Goal: Information Seeking & Learning: Learn about a topic

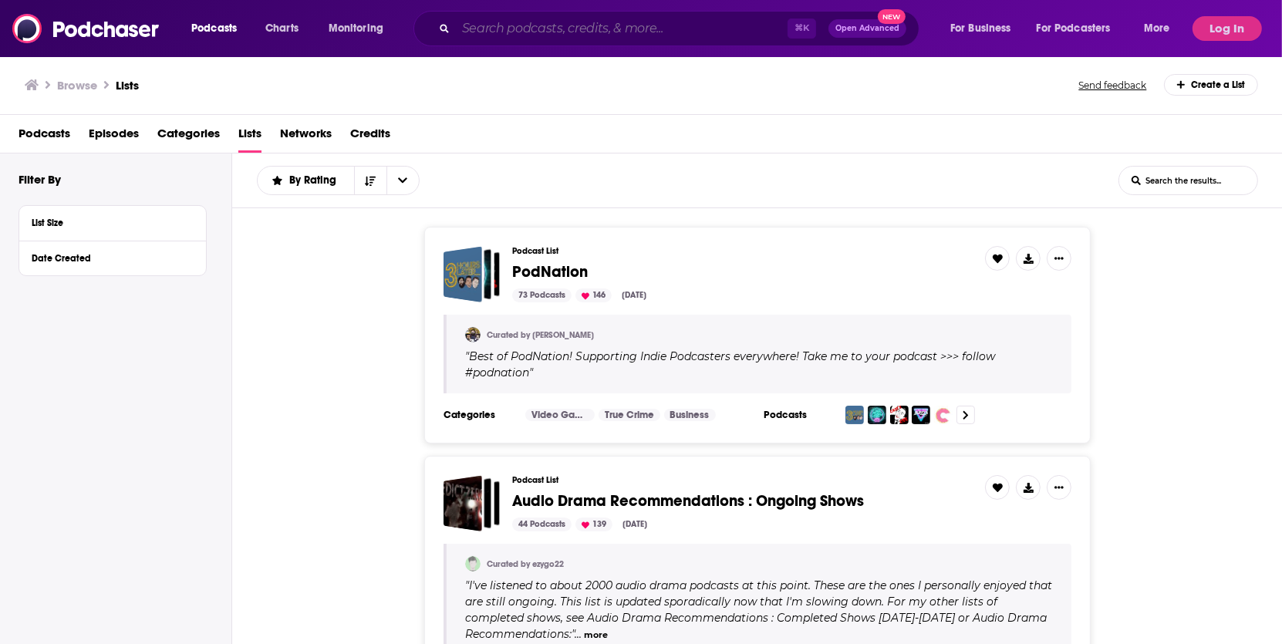
click at [562, 29] on input "Search podcasts, credits, & more..." at bounding box center [622, 28] width 332 height 25
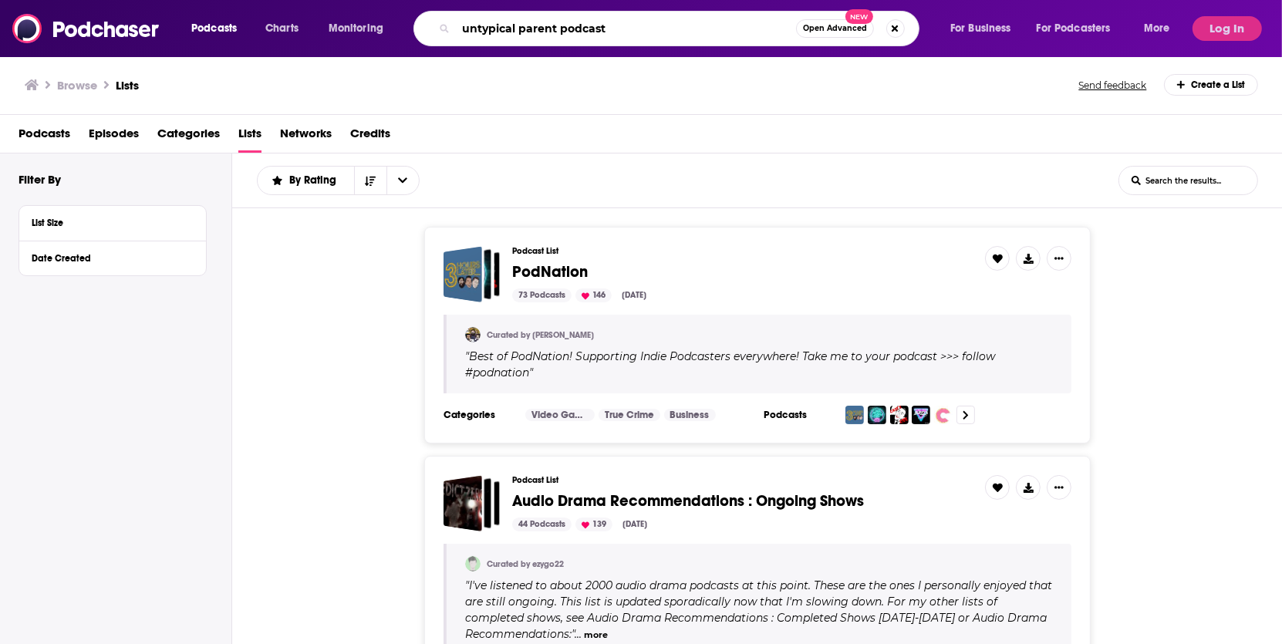
type input "untypical parent podcast"
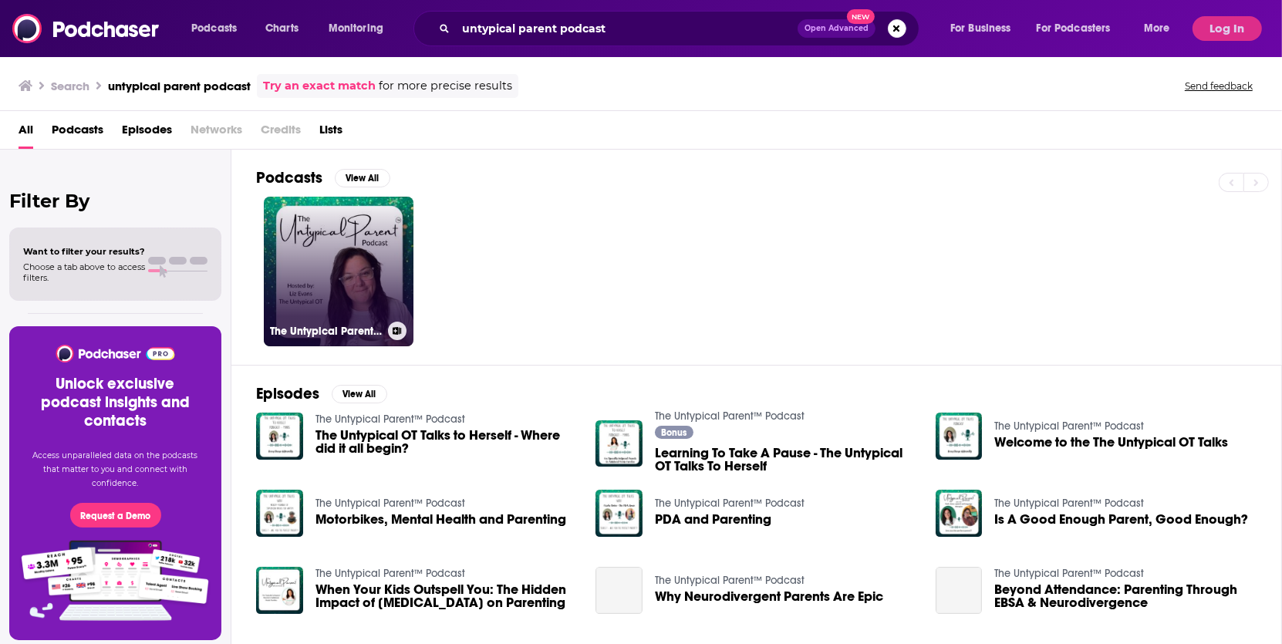
click at [327, 279] on link "The Untypical Parent™ Podcast" at bounding box center [339, 272] width 150 height 150
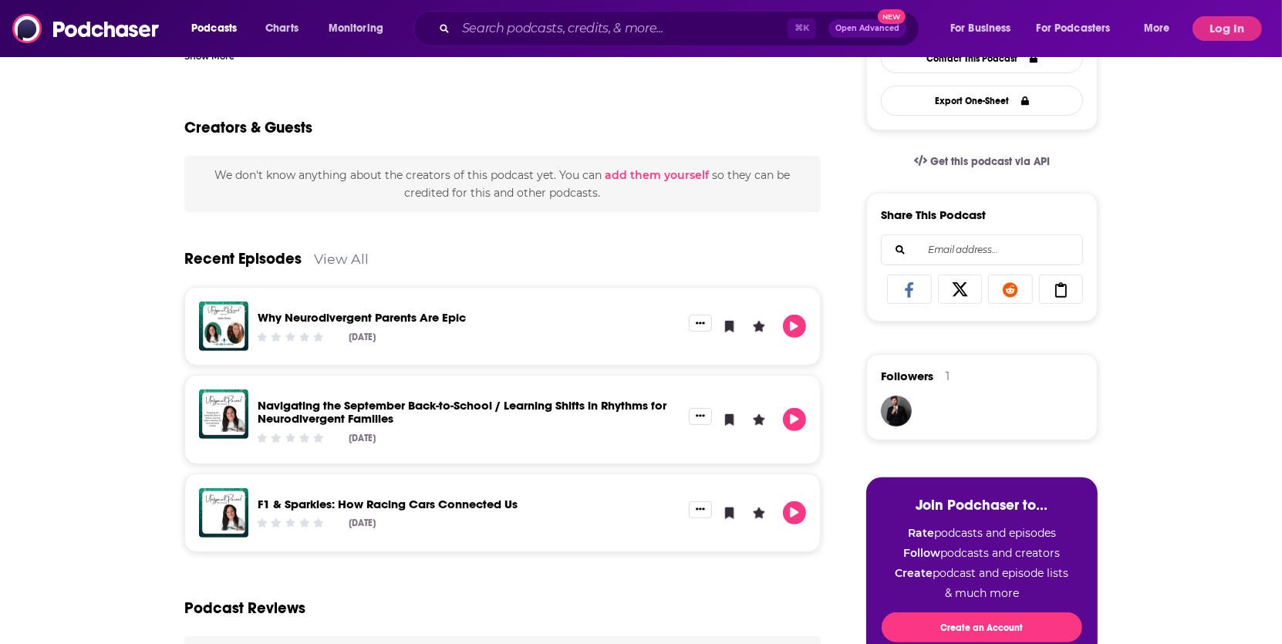
scroll to position [434, 0]
click at [543, 31] on input "Search podcasts, credits, & more..." at bounding box center [622, 28] width 332 height 25
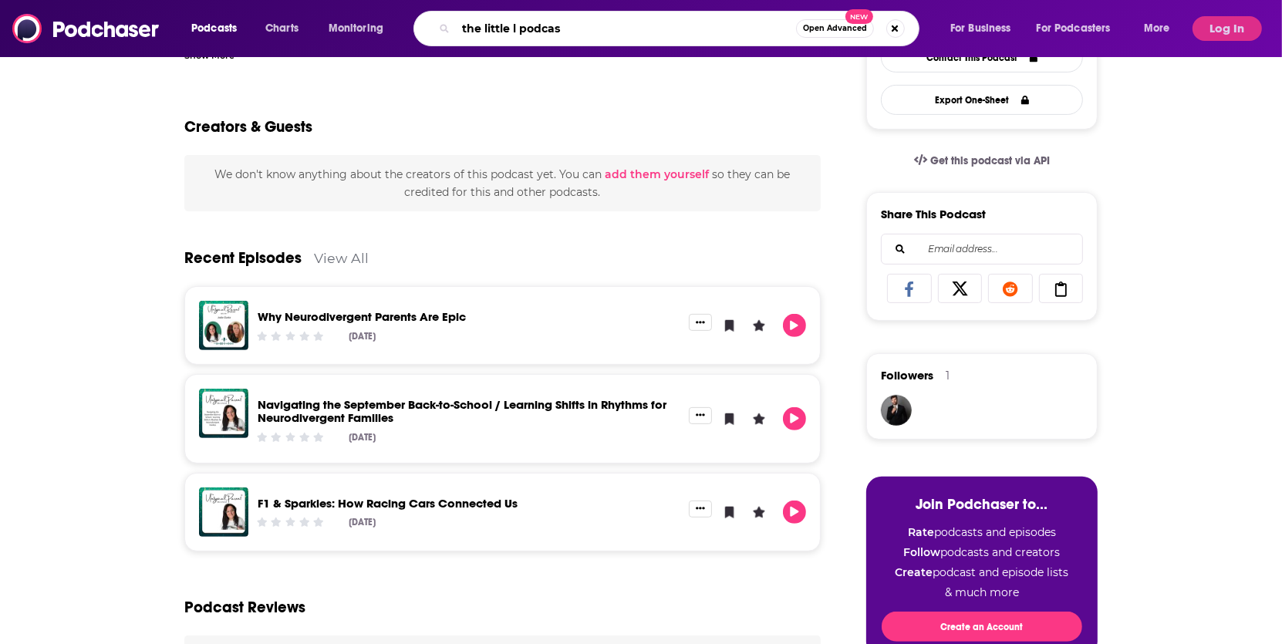
type input "the little l podcast"
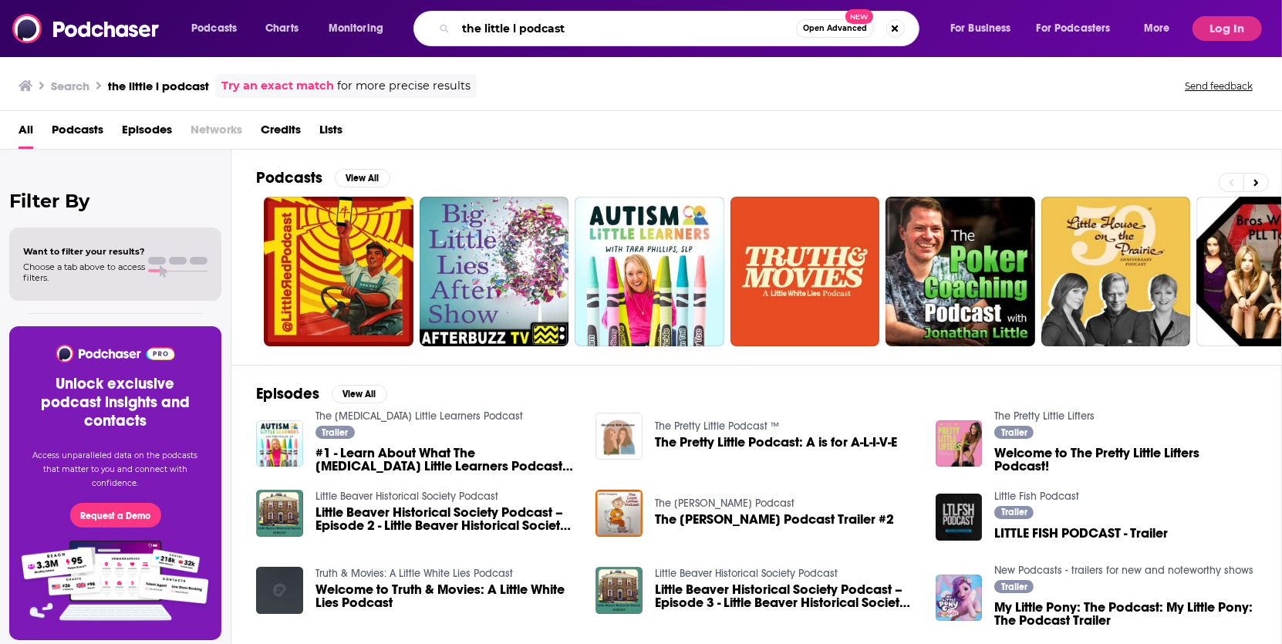
drag, startPoint x: 509, startPoint y: 28, endPoint x: 434, endPoint y: 28, distance: 75.6
click at [434, 28] on div "the little l podcast Open Advanced New" at bounding box center [666, 28] width 506 height 35
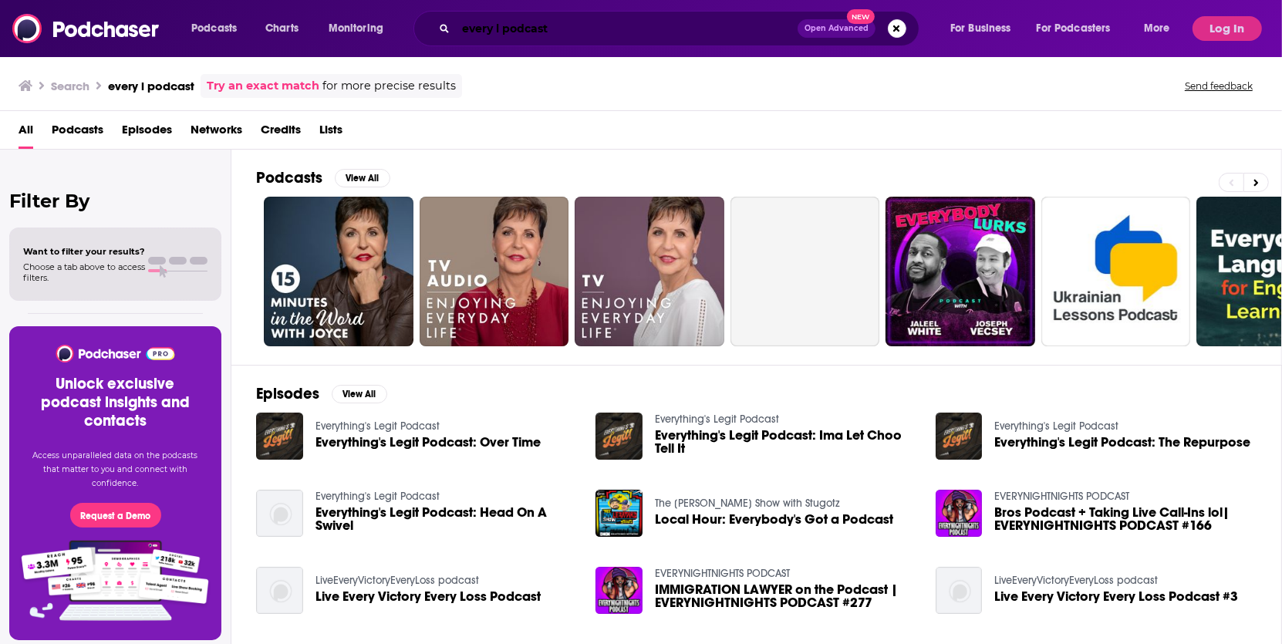
click at [577, 33] on input "every l podcast" at bounding box center [627, 28] width 342 height 25
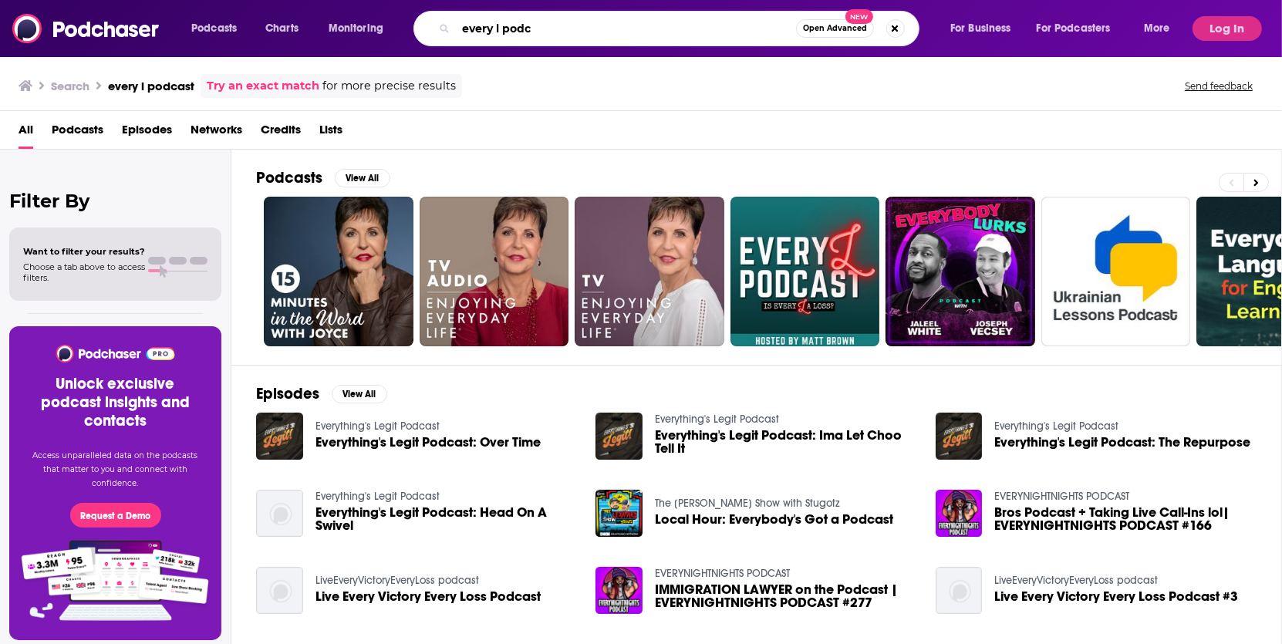
drag, startPoint x: 540, startPoint y: 26, endPoint x: 451, endPoint y: 26, distance: 88.7
click at [451, 26] on div "every l podc Open Advanced New" at bounding box center [666, 28] width 506 height 35
type input ""Every L""
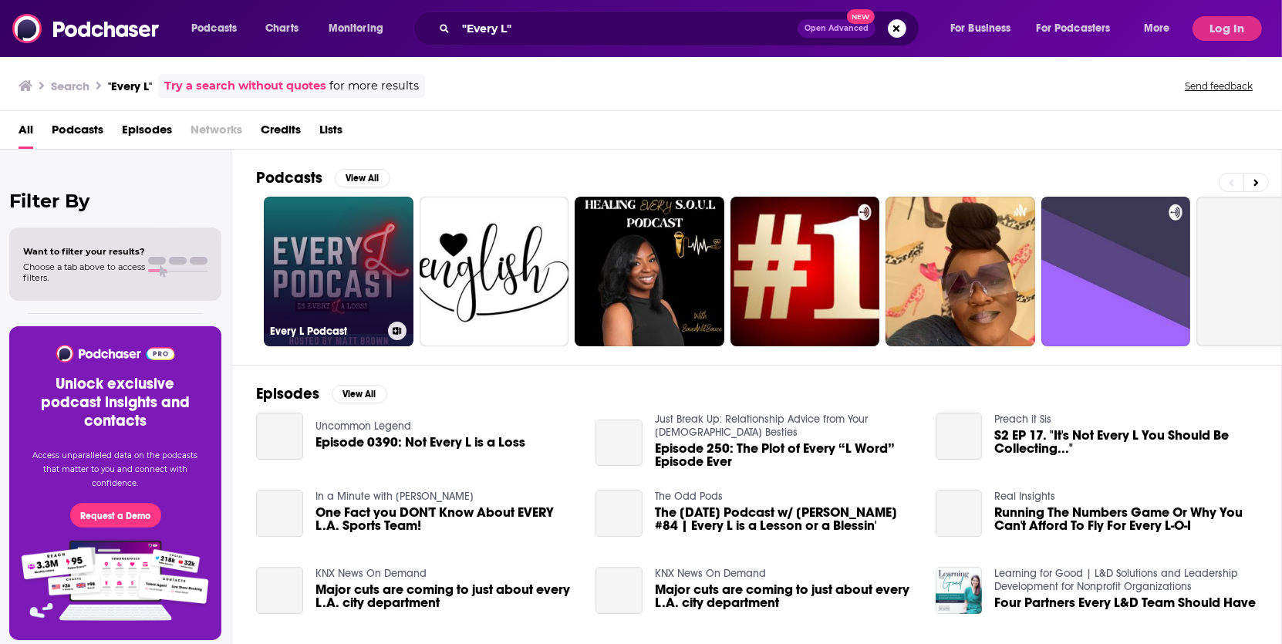
click at [333, 248] on link "Every L Podcast" at bounding box center [339, 272] width 150 height 150
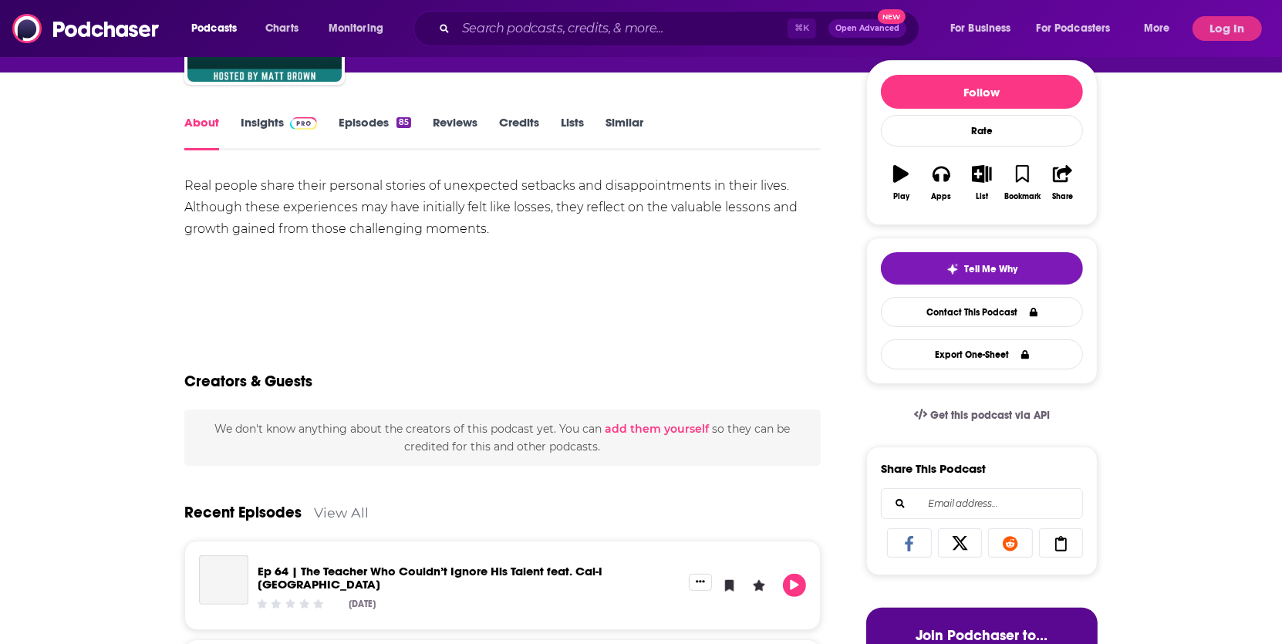
scroll to position [155, 0]
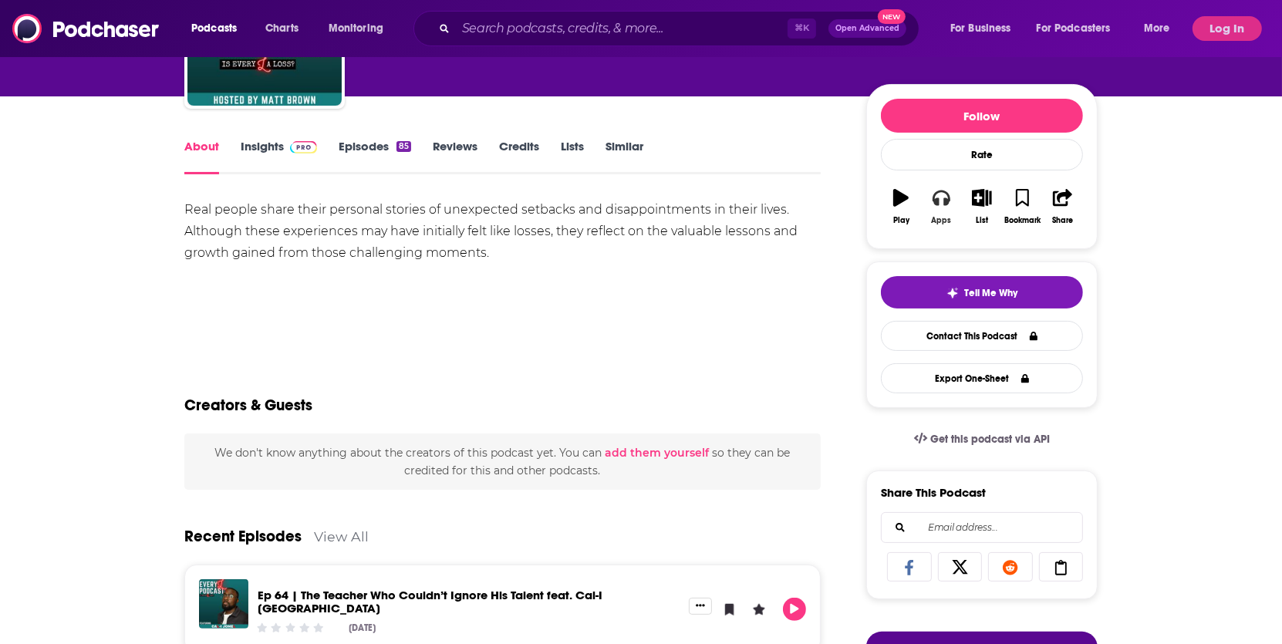
click at [939, 205] on button "Apps" at bounding box center [941, 207] width 40 height 56
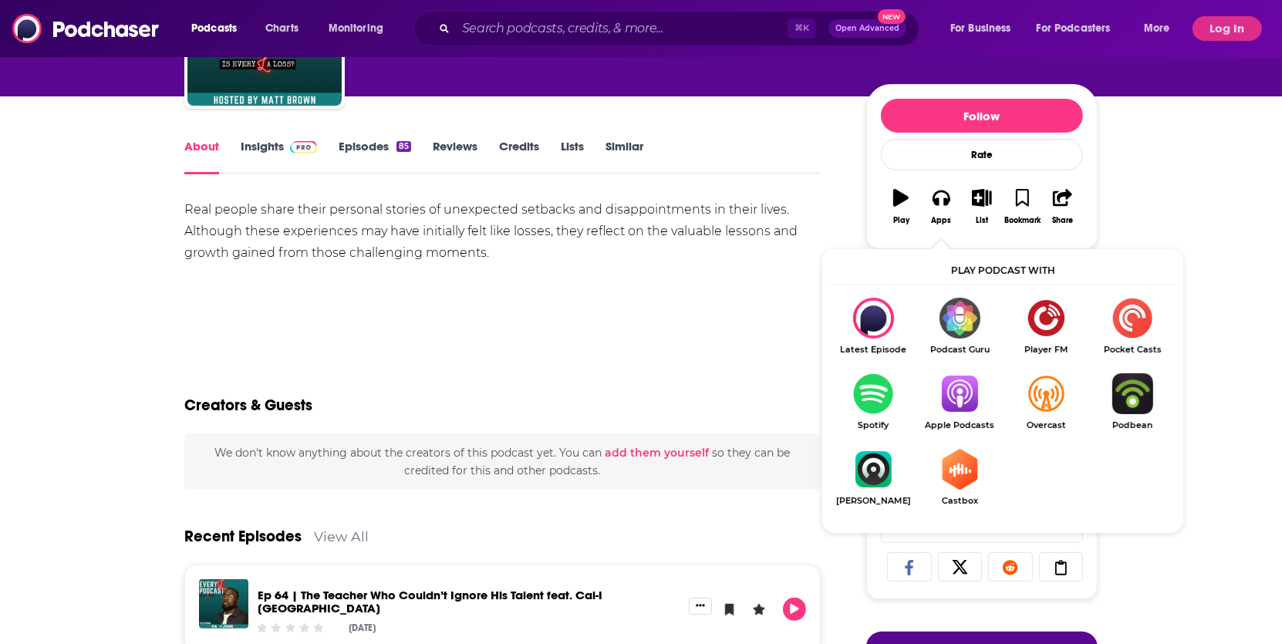
click at [942, 381] on img "Show Listen On dropdown" at bounding box center [959, 393] width 86 height 41
